Goal: Find specific page/section: Find specific page/section

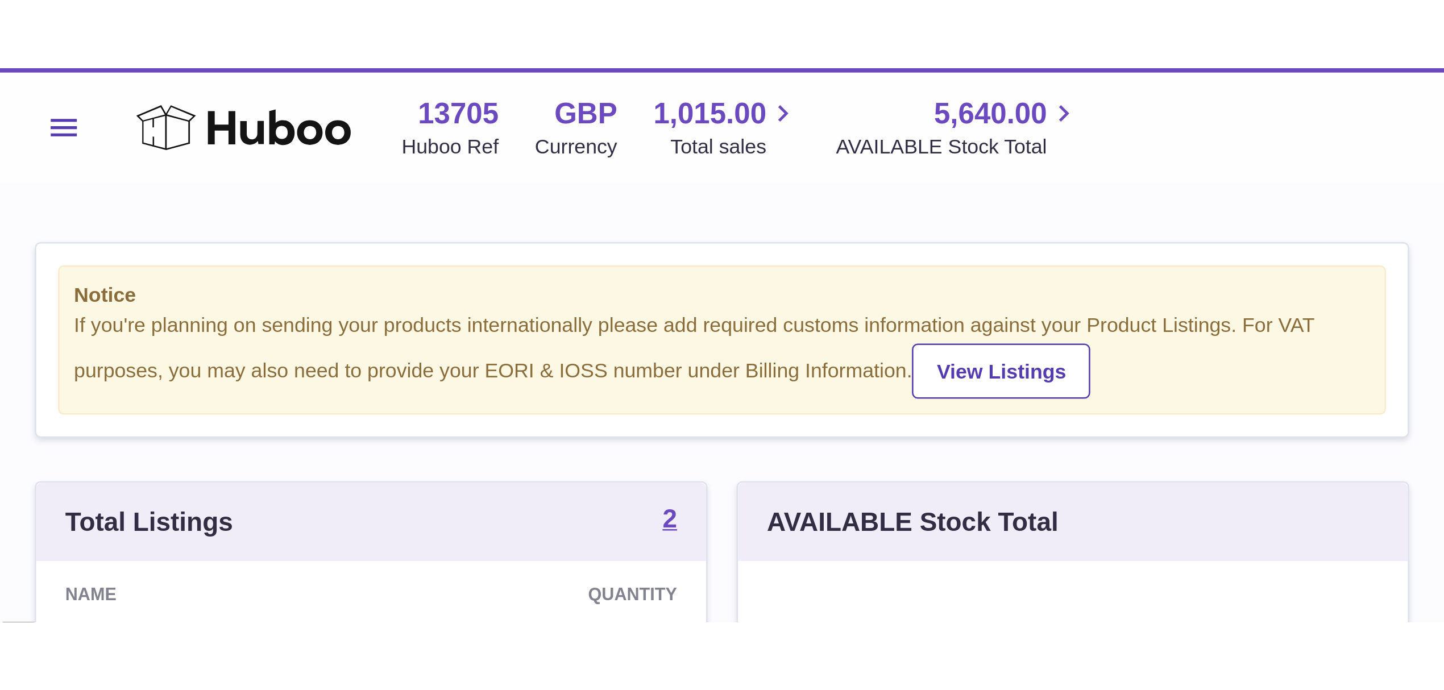
scroll to position [177, 403]
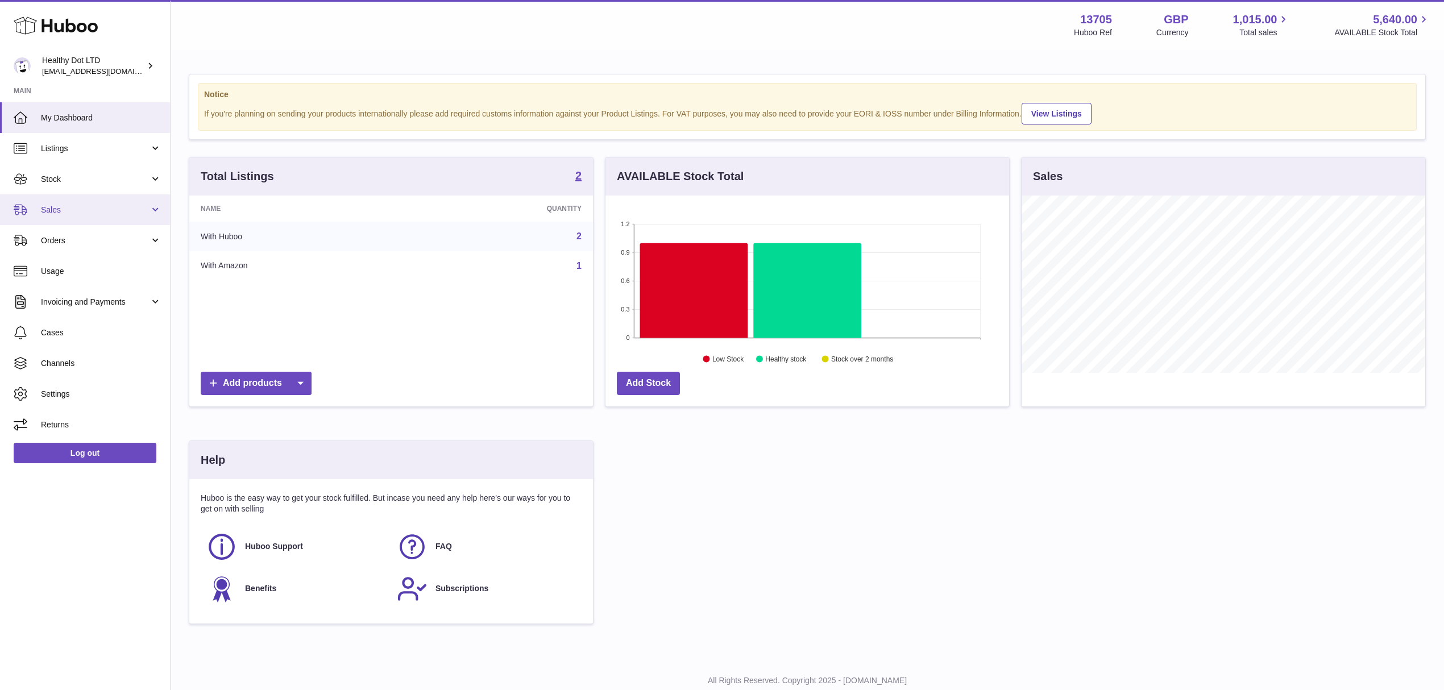
click at [71, 209] on span "Sales" at bounding box center [95, 210] width 109 height 11
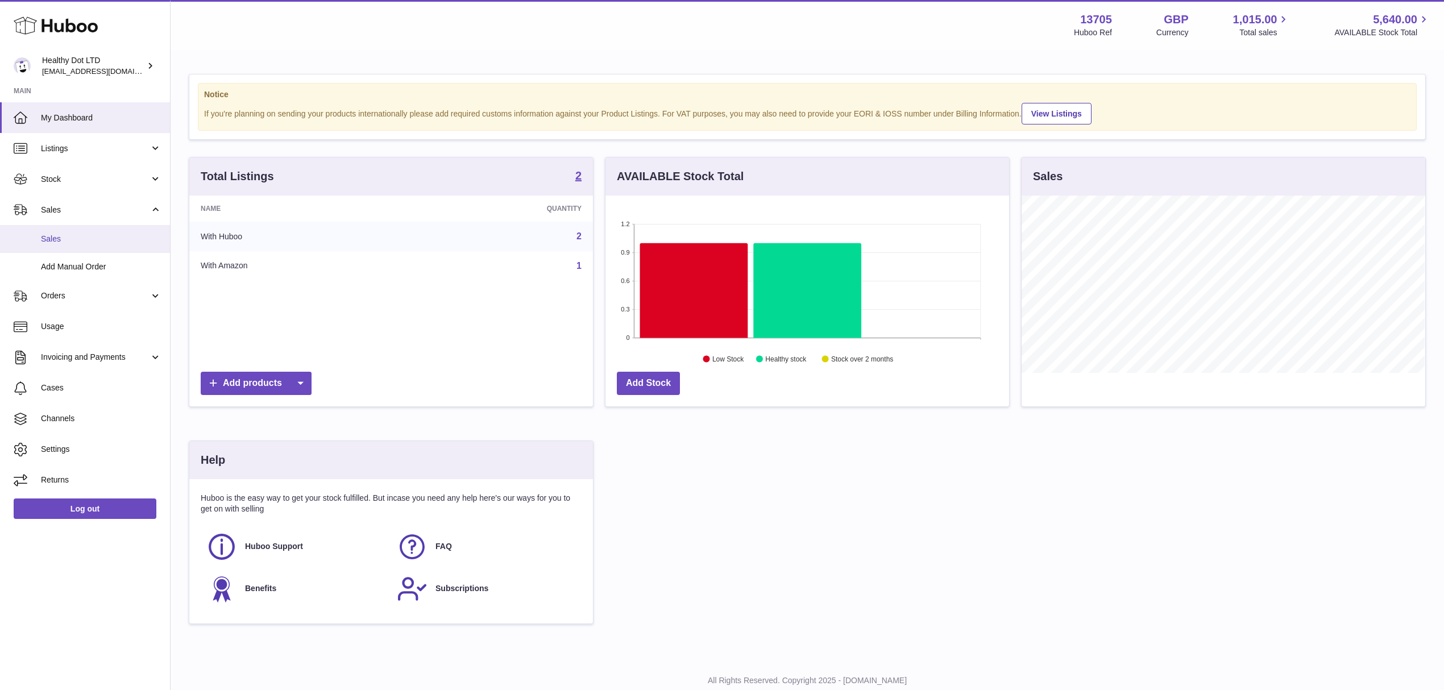
click at [92, 246] on link "Sales" at bounding box center [85, 239] width 170 height 28
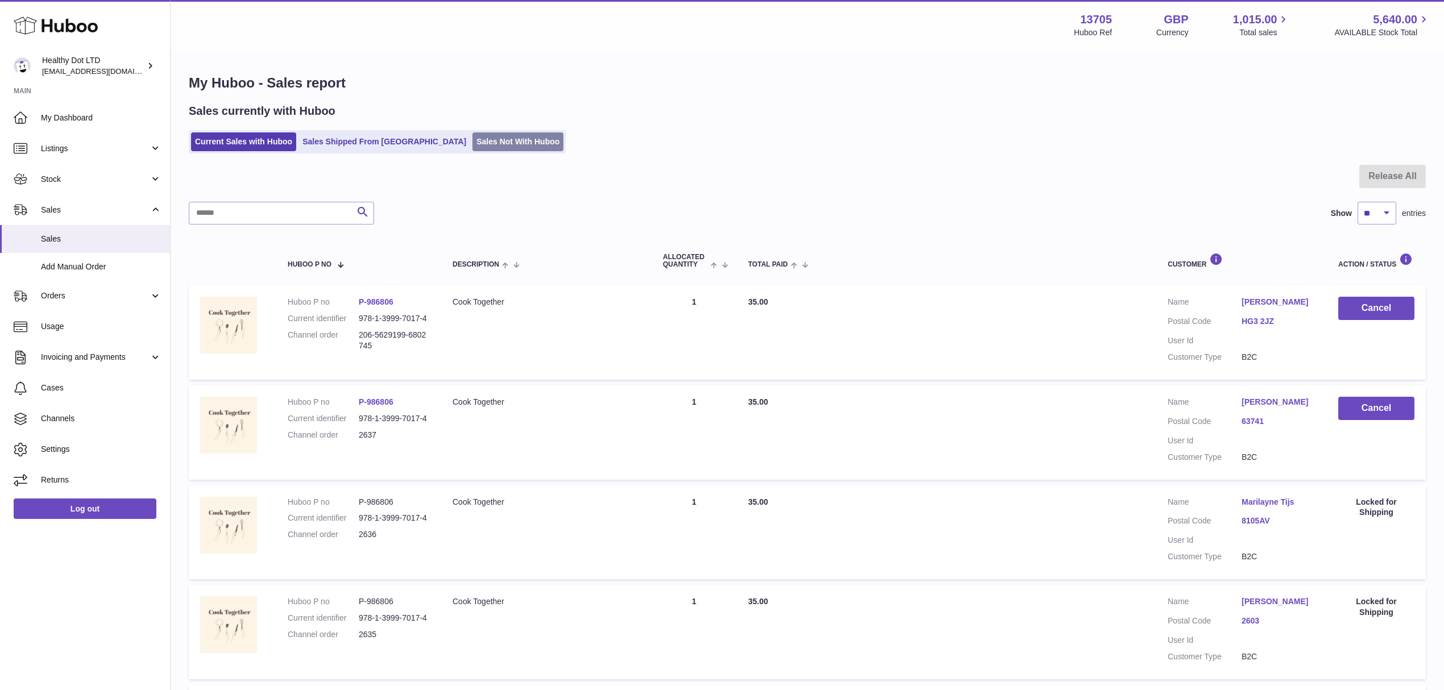
click at [475, 139] on link "Sales Not With Huboo" at bounding box center [517, 141] width 91 height 19
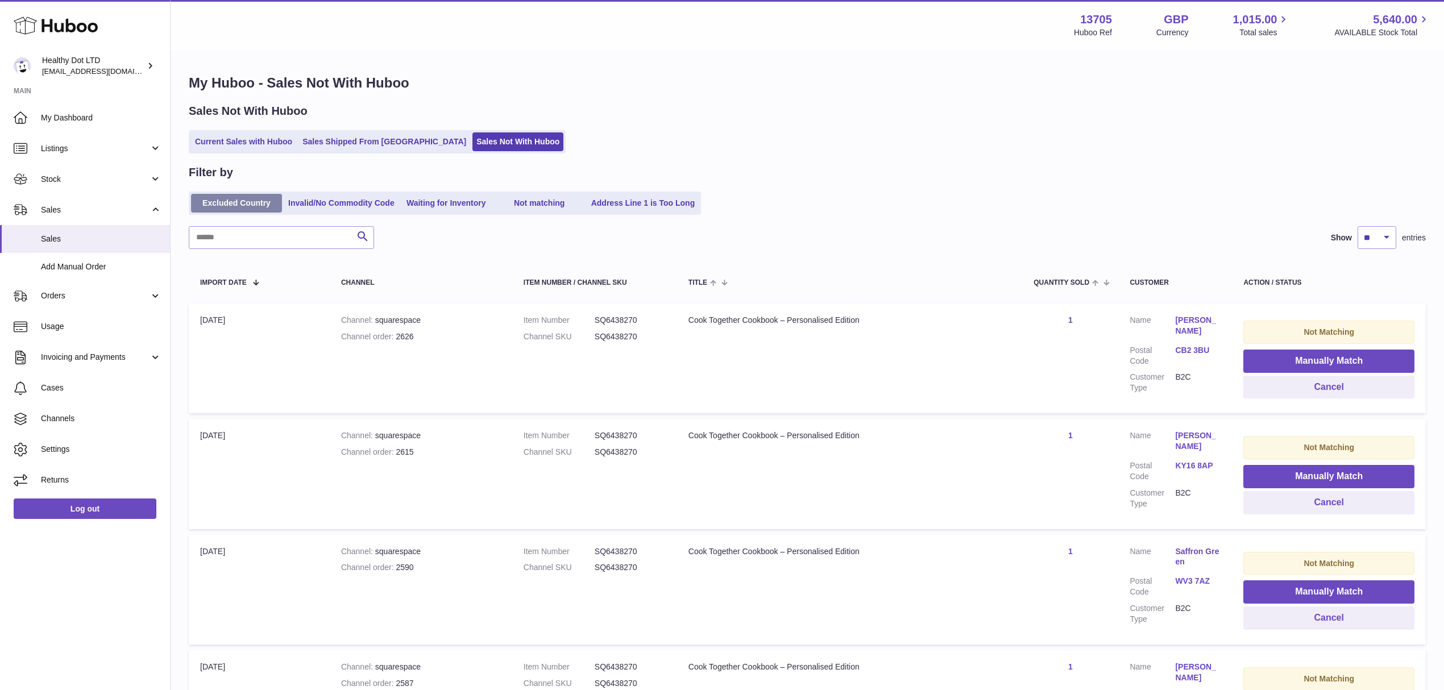
click at [206, 202] on link "Excluded Country" at bounding box center [236, 203] width 91 height 19
